Goal: Transaction & Acquisition: Download file/media

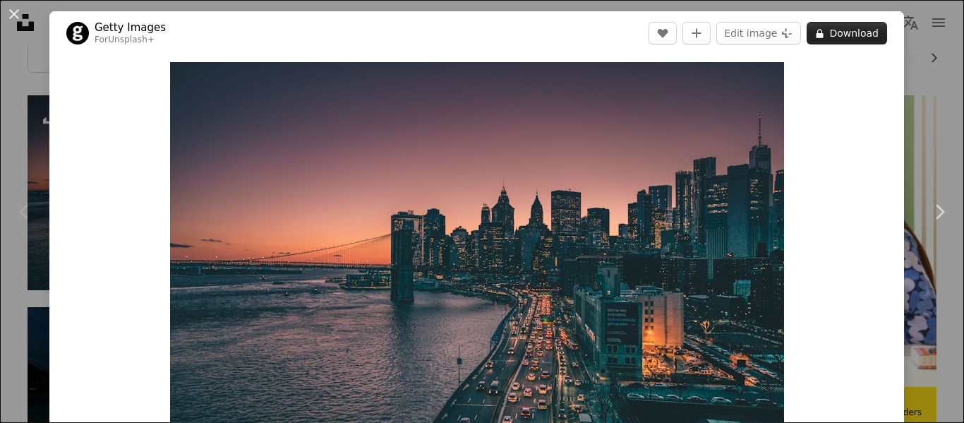
scroll to position [294, 0]
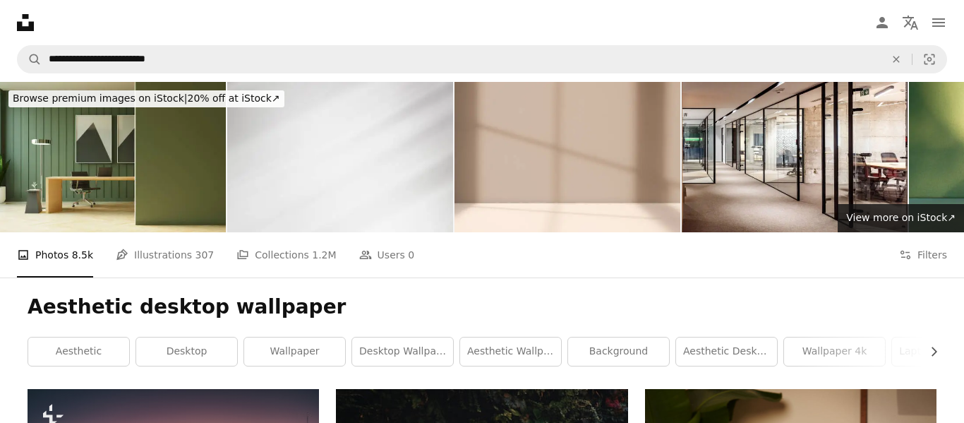
scroll to position [343, 0]
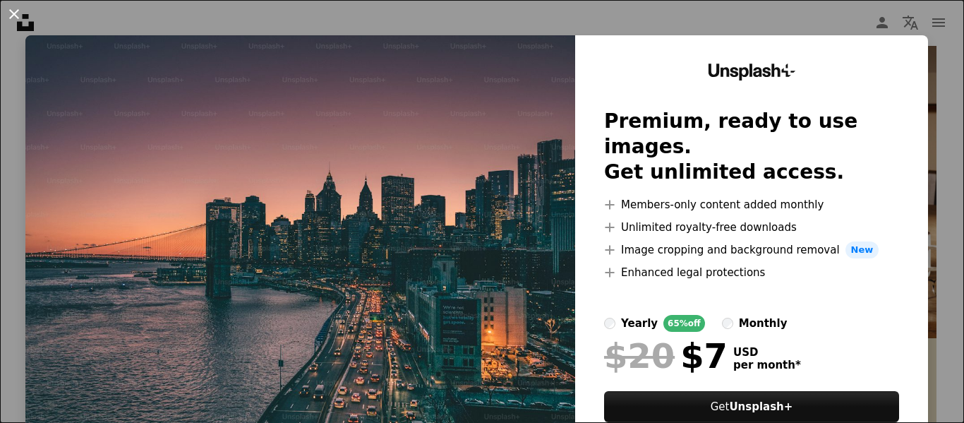
click at [11, 18] on button "An X shape" at bounding box center [14, 14] width 17 height 17
